Goal: Use online tool/utility: Use online tool/utility

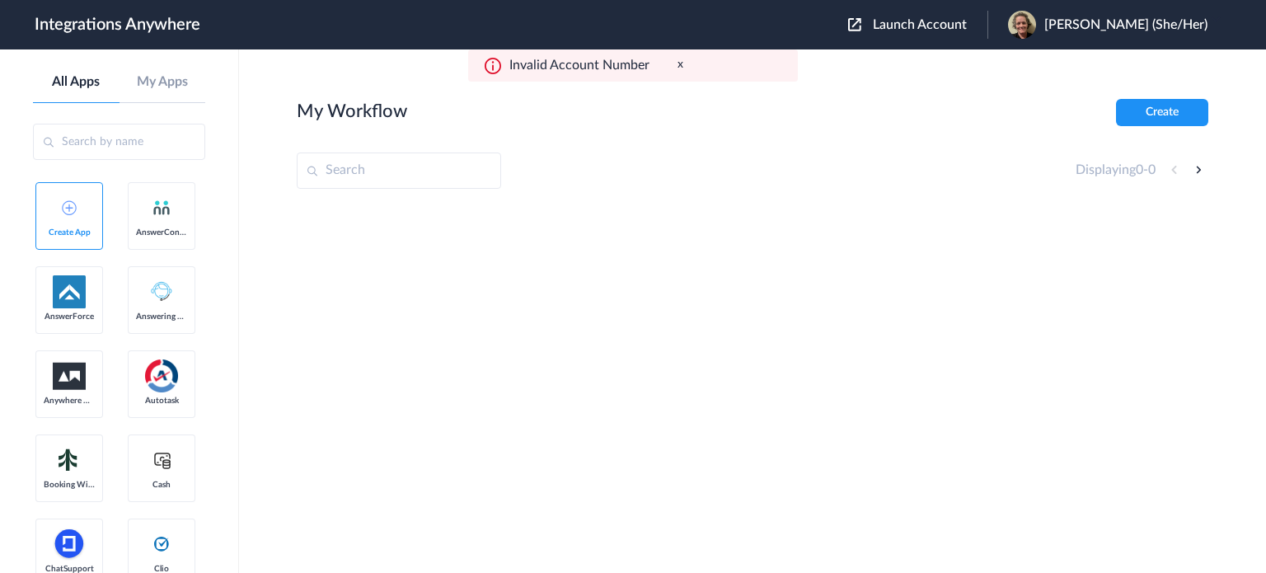
click at [947, 22] on span "Launch Account" at bounding box center [920, 24] width 94 height 13
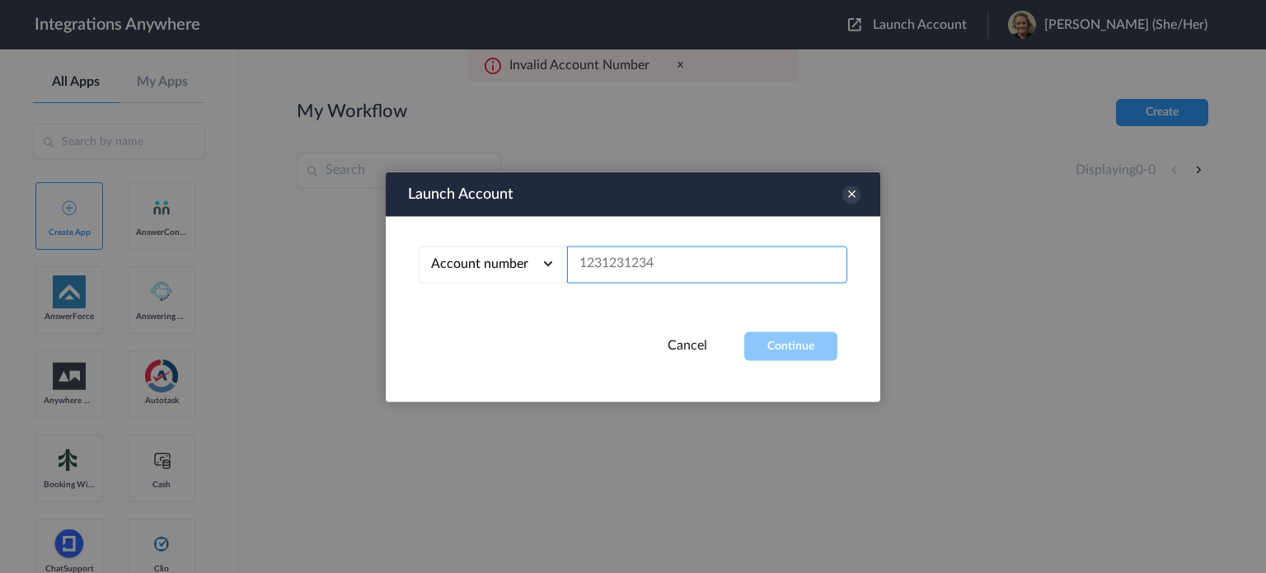
paste input "8669391698"
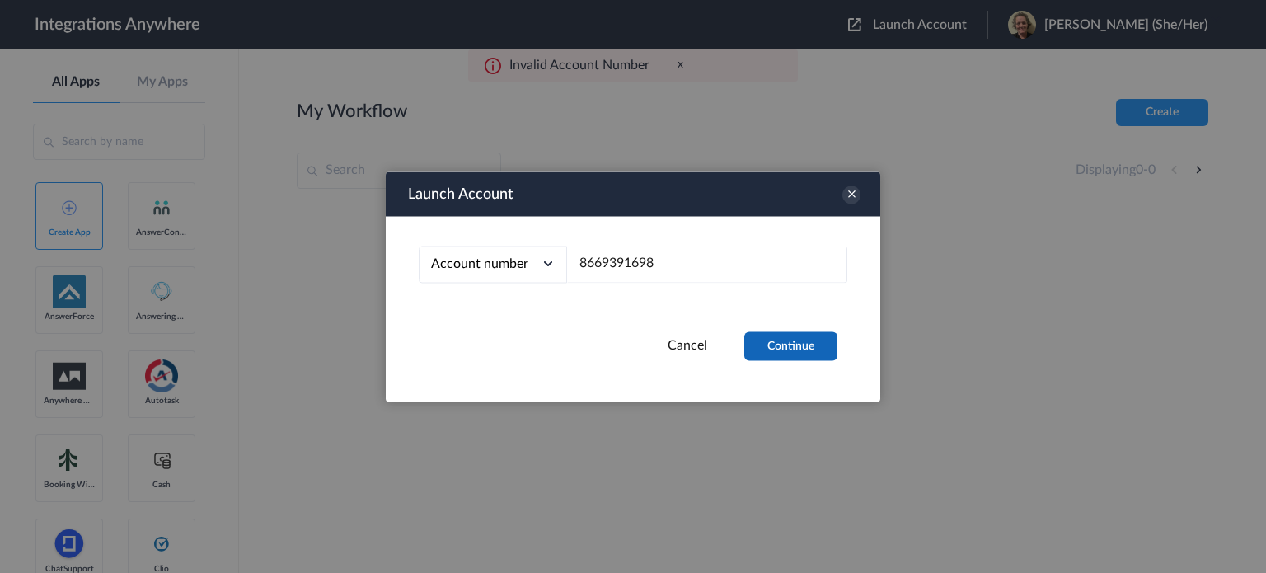
click at [796, 349] on button "Continue" at bounding box center [790, 345] width 93 height 29
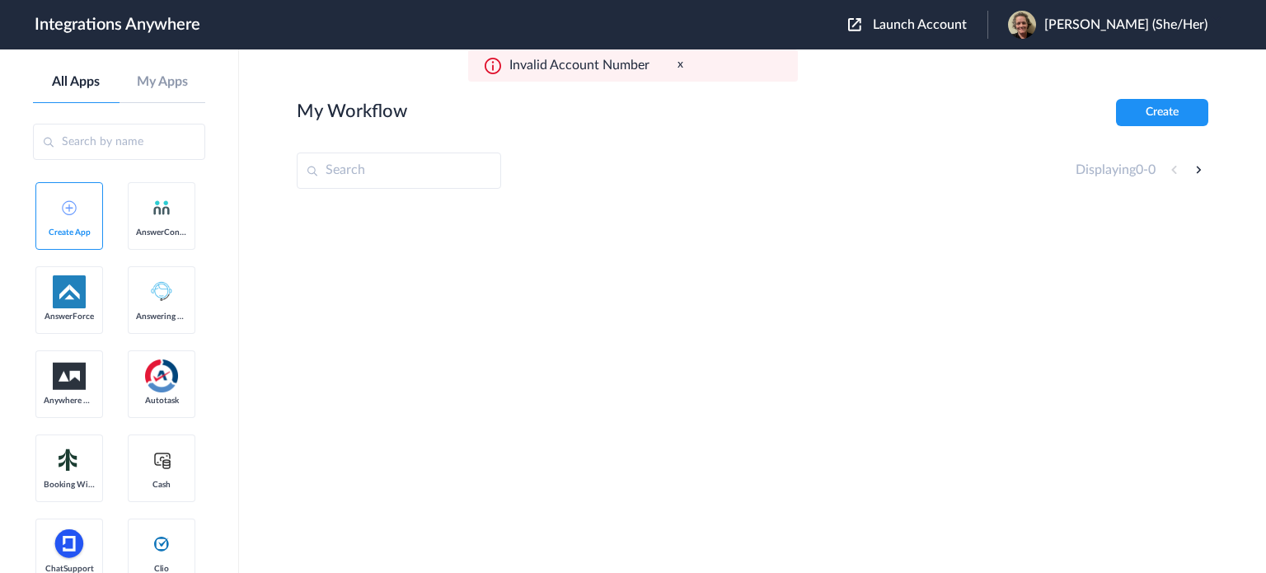
click at [957, 17] on button "Launch Account" at bounding box center [917, 25] width 139 height 16
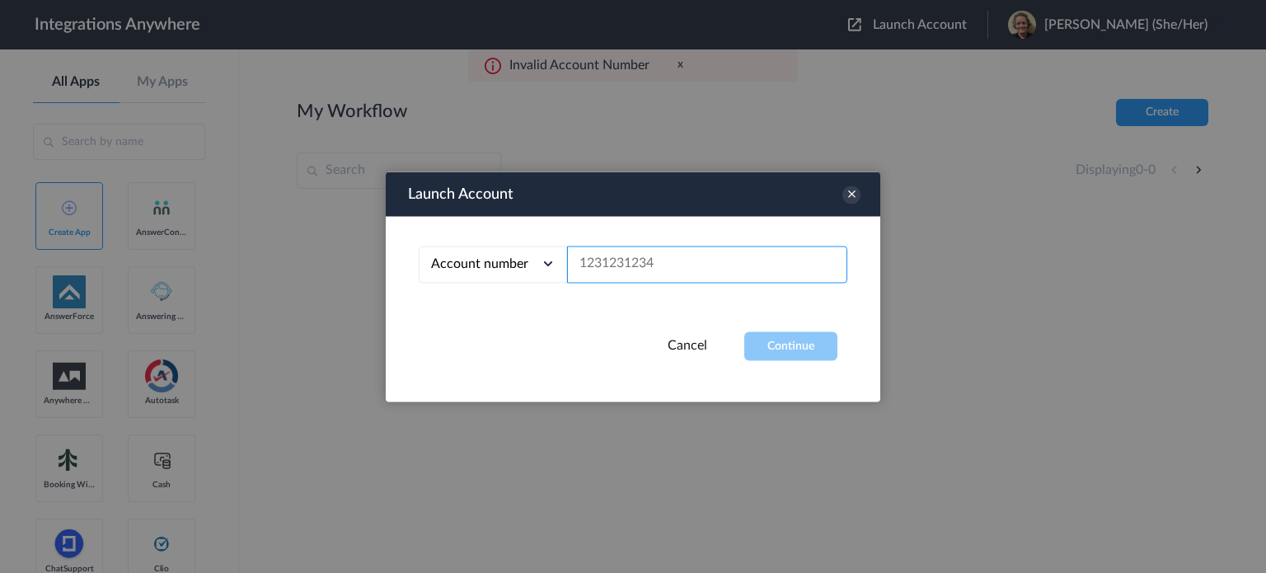
paste input "9192952917"
click at [794, 342] on button "Continue" at bounding box center [790, 345] width 93 height 29
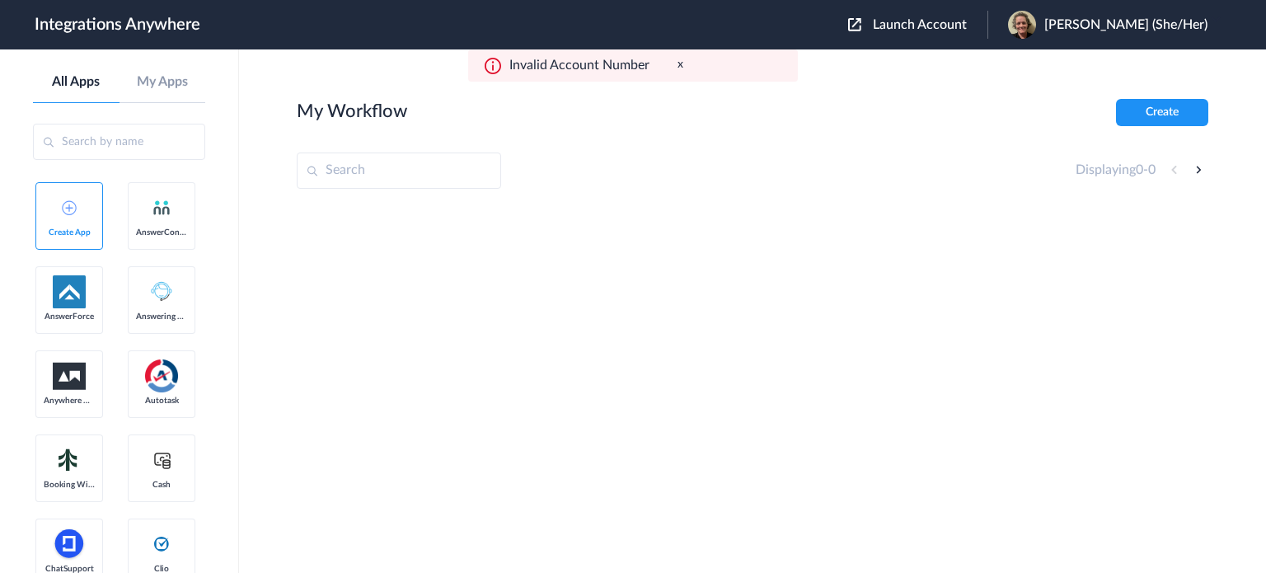
click at [954, 14] on div "Launch Account [PERSON_NAME] (She/Her) My Account Logout" at bounding box center [1036, 25] width 376 height 28
click at [954, 21] on span "Launch Account" at bounding box center [920, 24] width 94 height 13
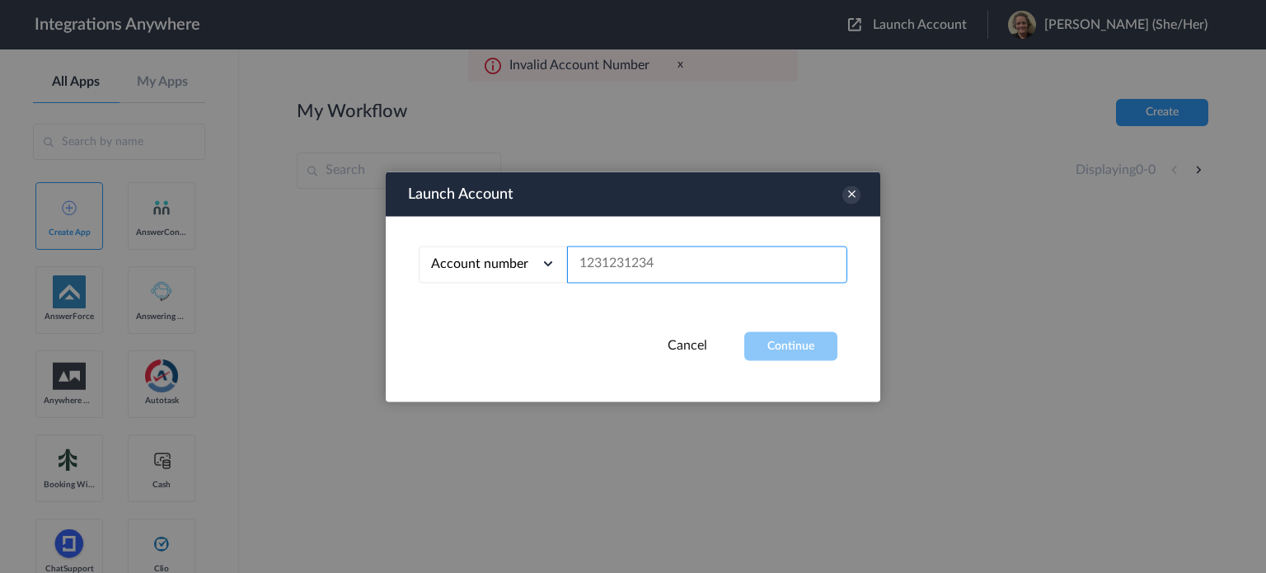
paste input "7046257972"
type input "7046257972"
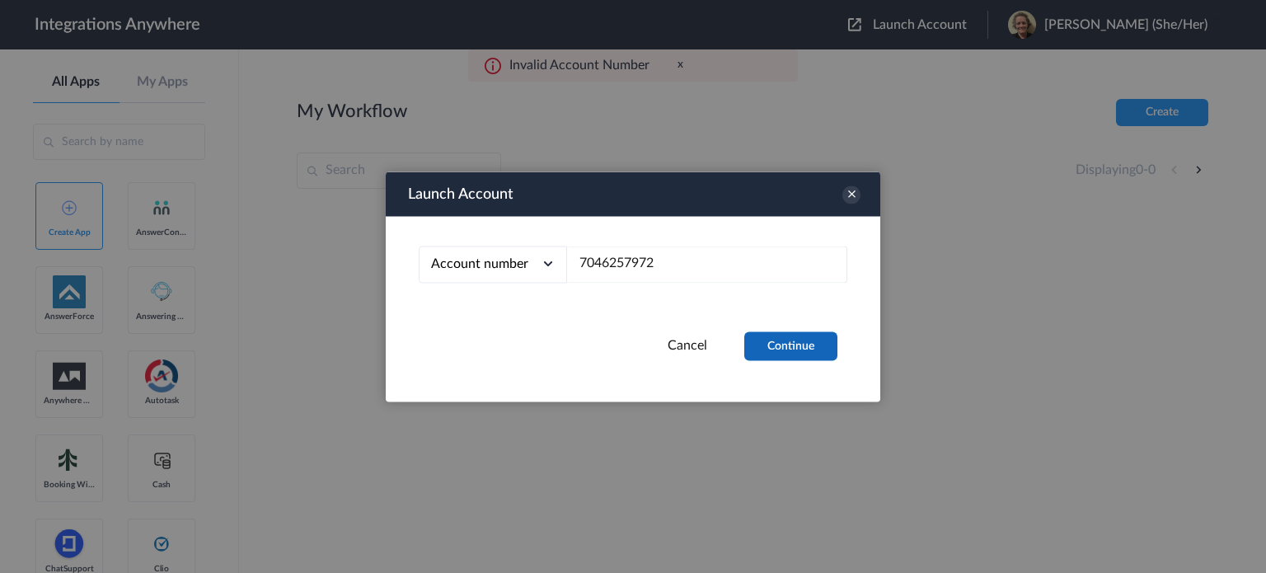
click at [790, 354] on button "Continue" at bounding box center [790, 345] width 93 height 29
